Goal: Transaction & Acquisition: Purchase product/service

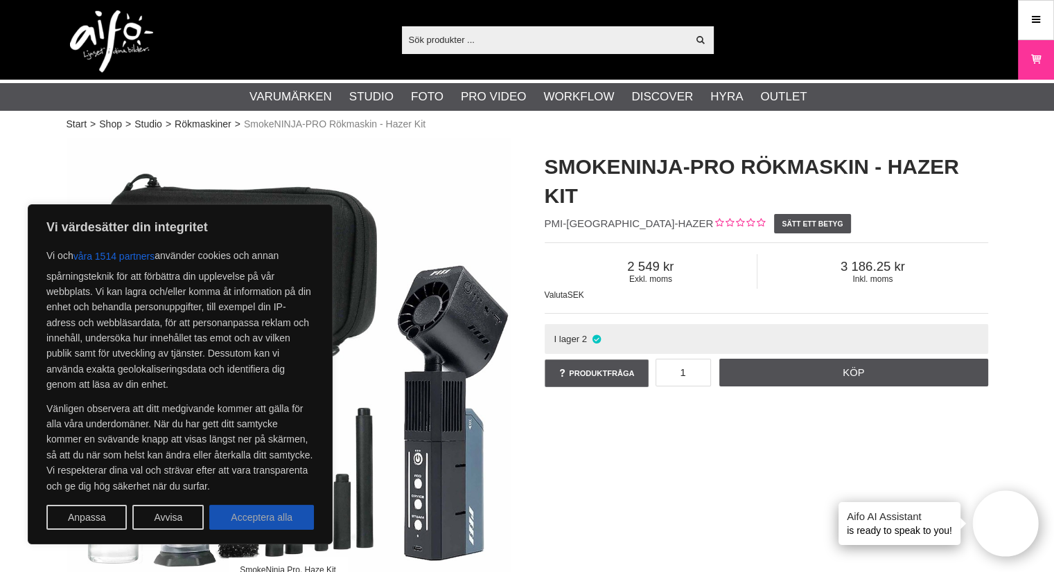
click at [265, 516] on button "Acceptera alla" at bounding box center [261, 517] width 105 height 25
checkbox input "true"
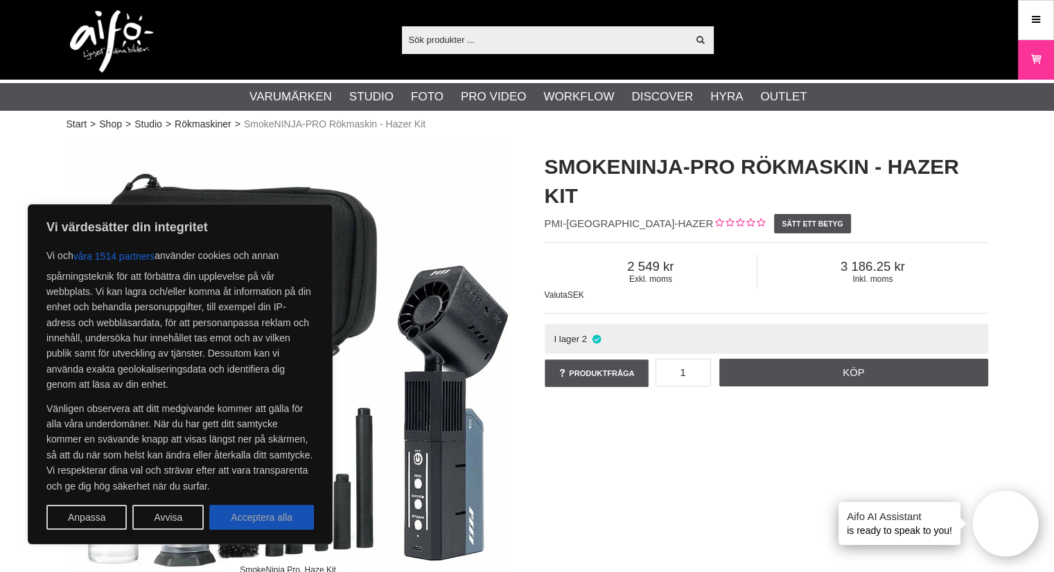
checkbox input "true"
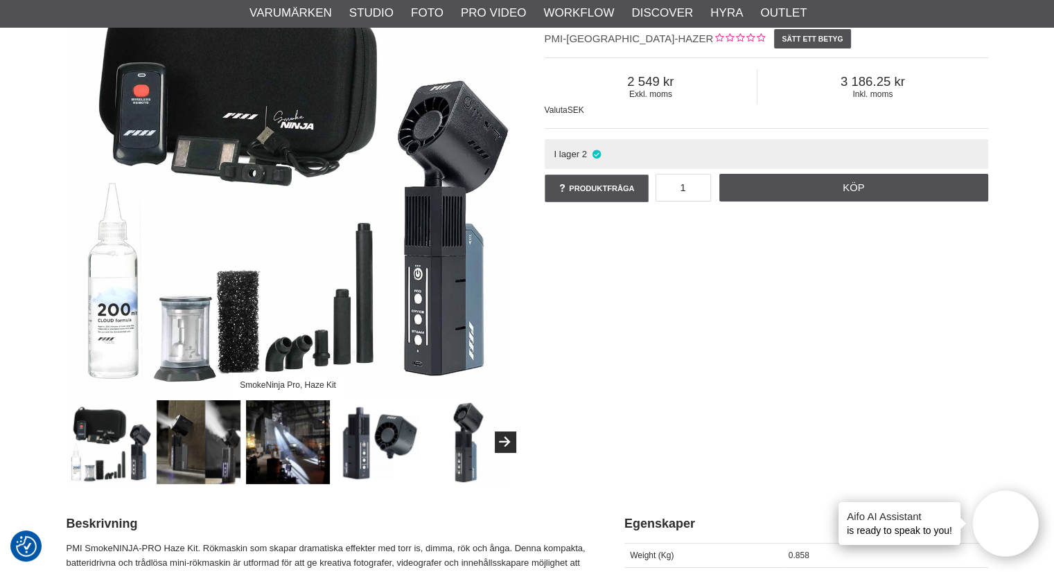
scroll to position [184, 0]
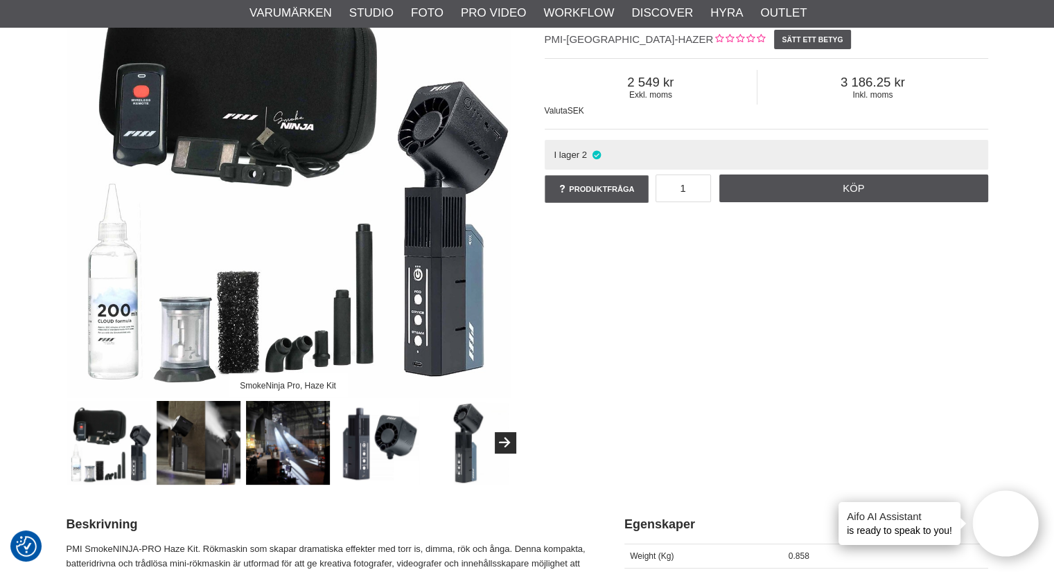
click at [508, 453] on img at bounding box center [467, 443] width 84 height 84
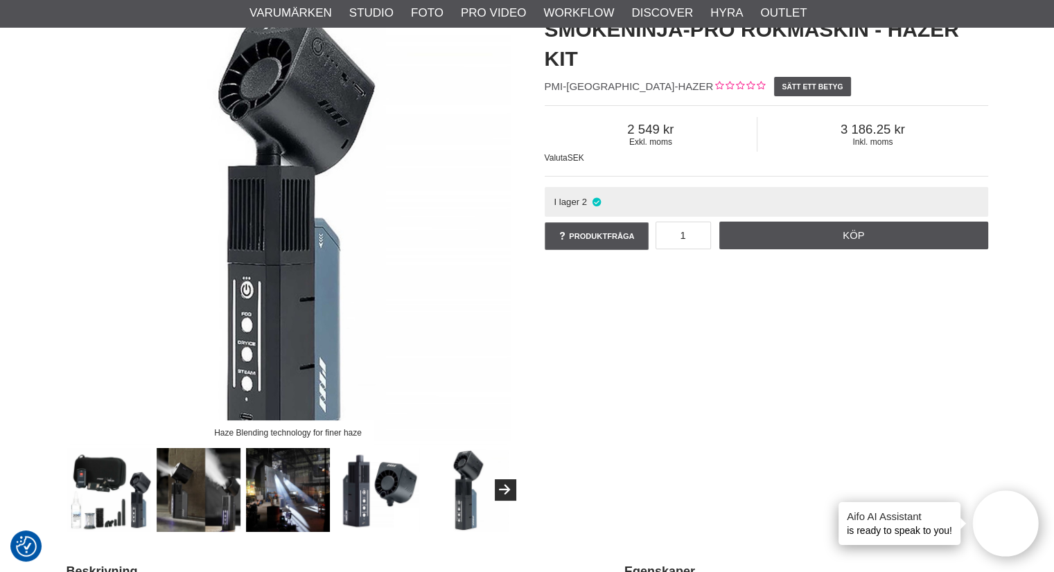
scroll to position [0, 0]
